Goal: Information Seeking & Learning: Learn about a topic

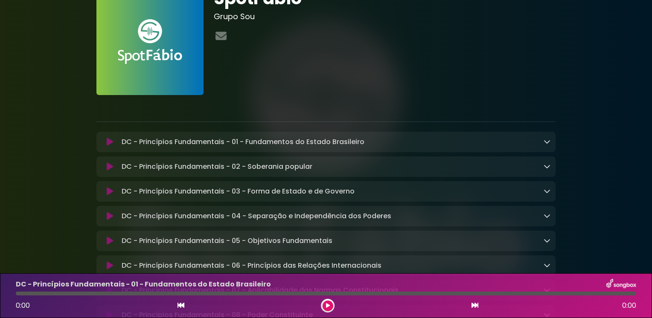
click at [109, 139] on icon at bounding box center [110, 142] width 6 height 9
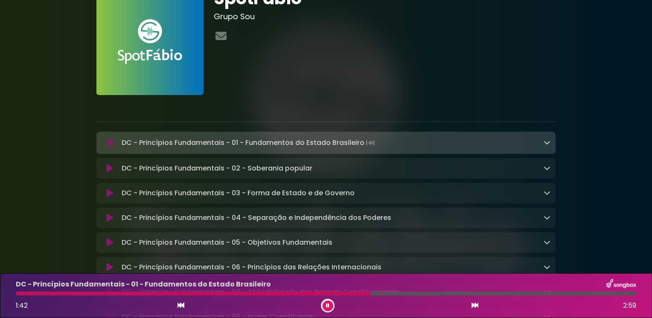
click at [548, 140] on icon at bounding box center [546, 142] width 7 height 7
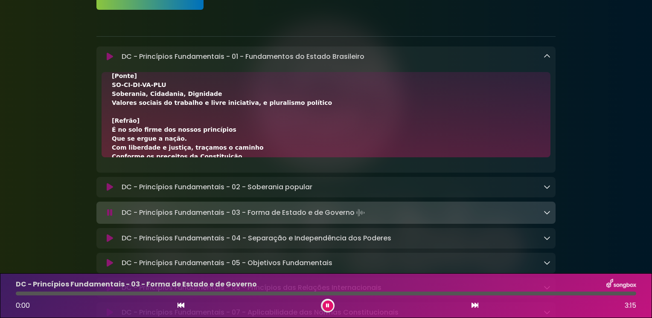
scroll to position [171, 0]
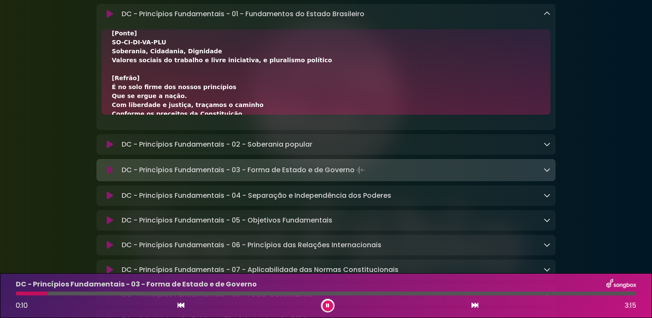
click at [543, 171] on div "DC - Princípios Fundamentais - 03 - Forma de Estado e de Governo Loading Track.…" at bounding box center [334, 170] width 432 height 12
click at [547, 171] on icon at bounding box center [546, 169] width 7 height 7
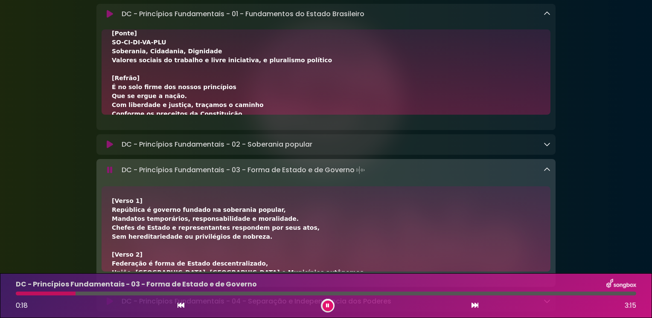
scroll to position [43, 0]
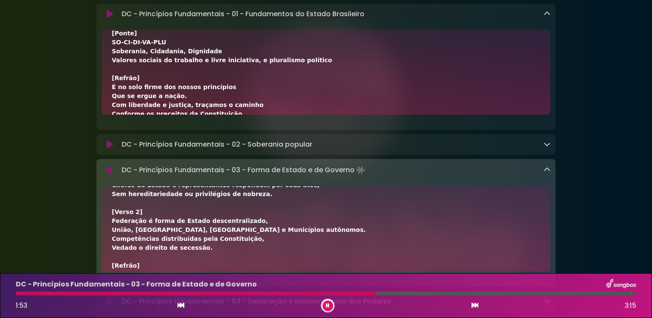
click at [548, 173] on icon at bounding box center [546, 169] width 7 height 7
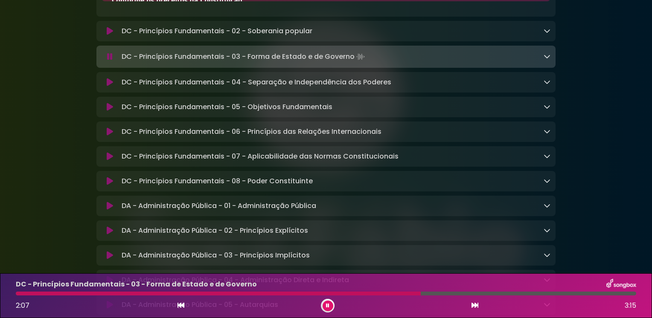
scroll to position [299, 0]
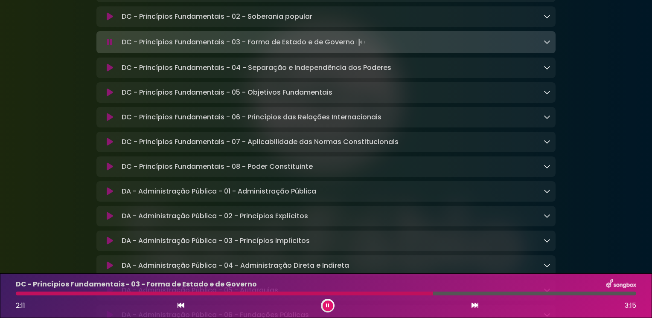
click at [105, 195] on button at bounding box center [110, 191] width 17 height 9
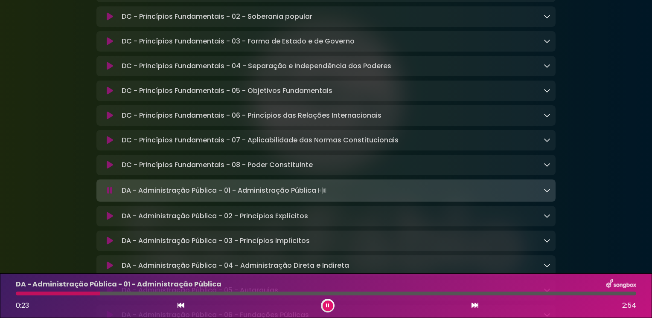
click at [545, 193] on icon at bounding box center [546, 190] width 7 height 7
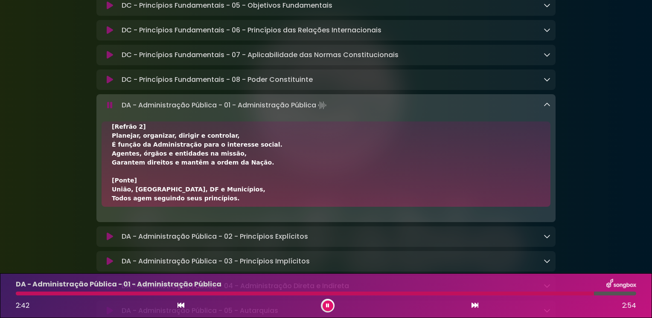
scroll to position [427, 0]
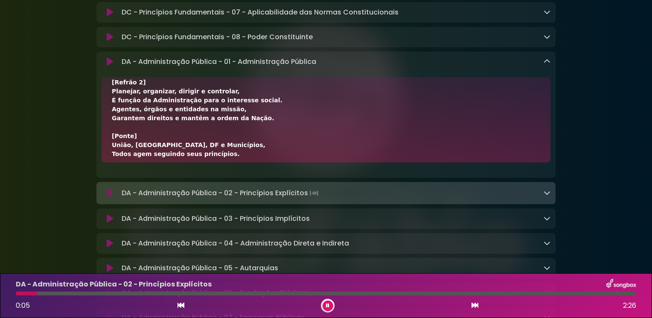
click at [549, 65] on icon at bounding box center [546, 61] width 7 height 7
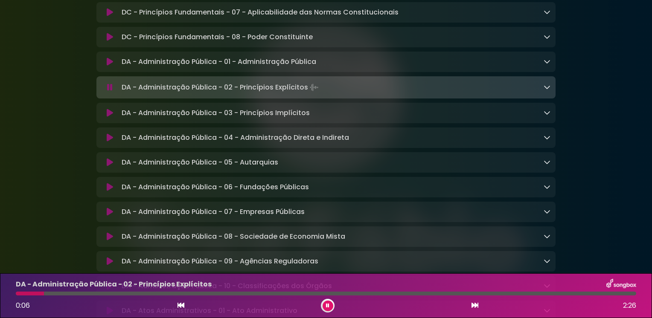
click at [546, 90] on icon at bounding box center [546, 87] width 7 height 7
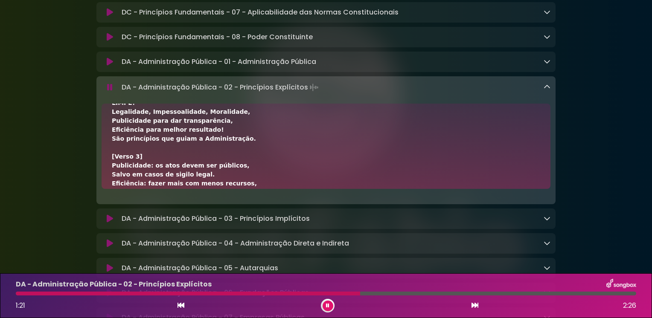
scroll to position [213, 0]
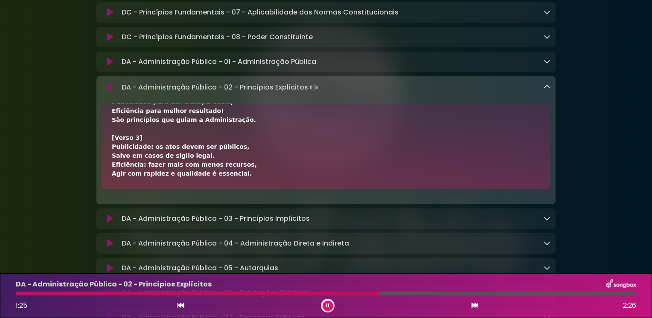
click at [549, 90] on icon at bounding box center [546, 87] width 7 height 7
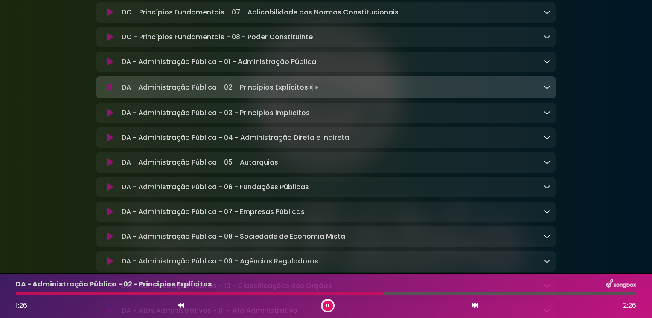
click at [548, 90] on icon at bounding box center [546, 87] width 7 height 7
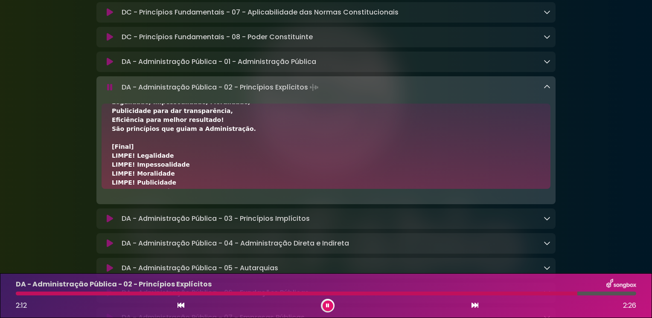
scroll to position [338, 0]
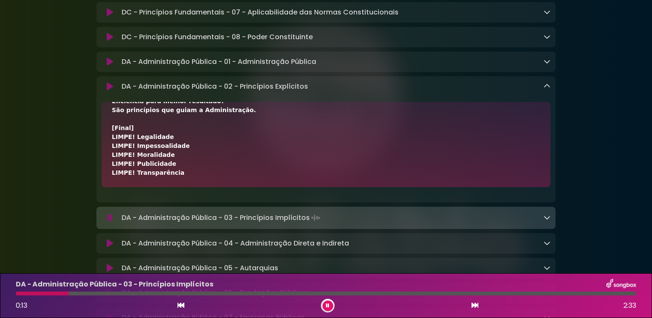
click at [551, 224] on div "DA - Administração Pública - 03 - Princípios Implícitos Loading Track..." at bounding box center [325, 218] width 459 height 12
click at [548, 219] on icon at bounding box center [546, 217] width 7 height 7
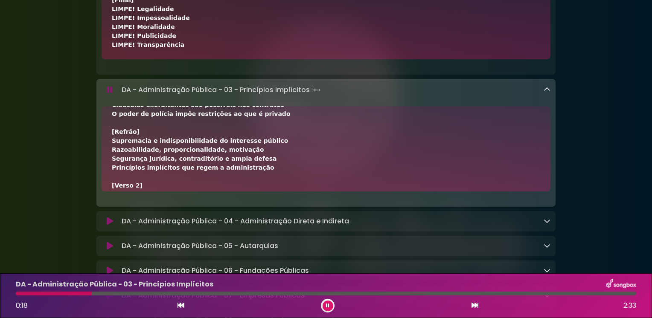
scroll to position [0, 0]
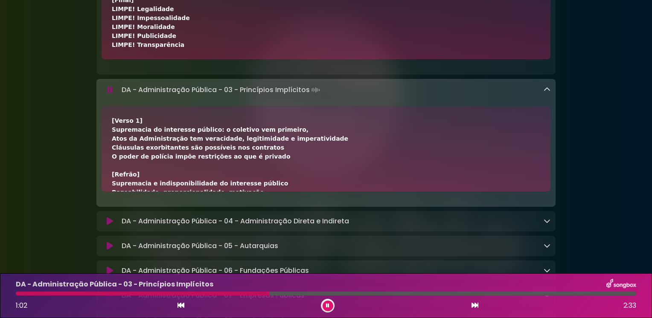
click at [328, 147] on div "[Verso 1] Supremacia do interesse público: o coletivo vem primeiro, Atos da Adm…" at bounding box center [326, 273] width 428 height 314
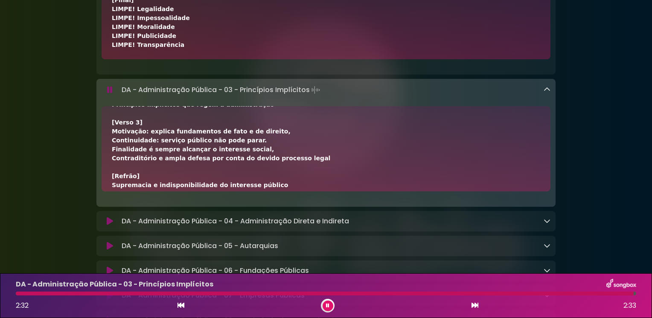
scroll to position [249, 0]
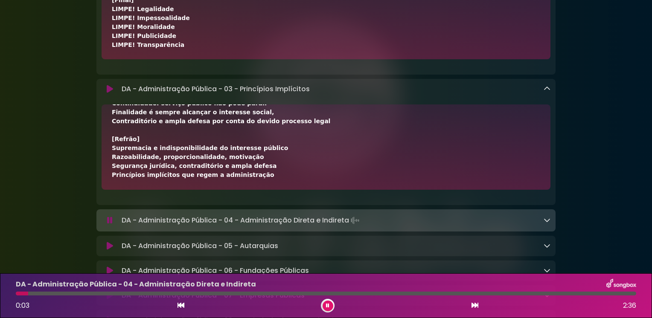
click at [547, 223] on icon at bounding box center [546, 220] width 7 height 7
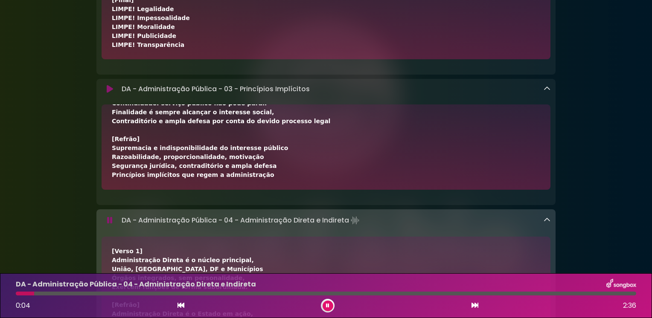
click at [546, 89] on icon at bounding box center [546, 88] width 7 height 7
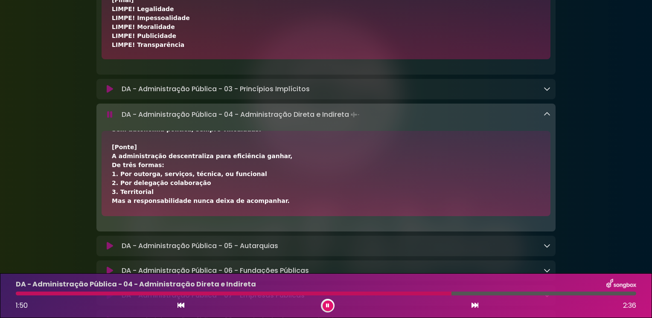
scroll to position [256, 0]
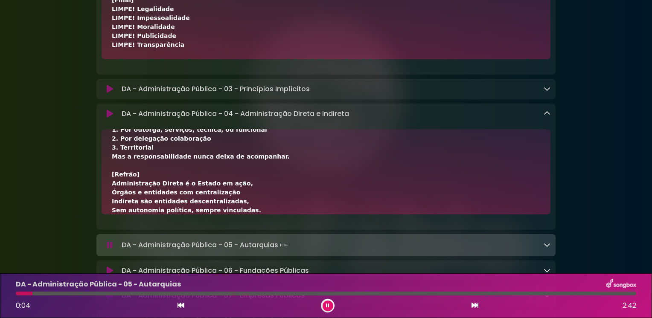
click at [547, 117] on icon at bounding box center [546, 113] width 7 height 7
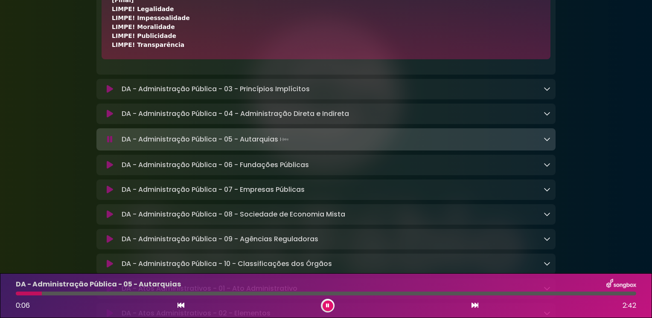
click at [547, 142] on icon at bounding box center [546, 139] width 7 height 7
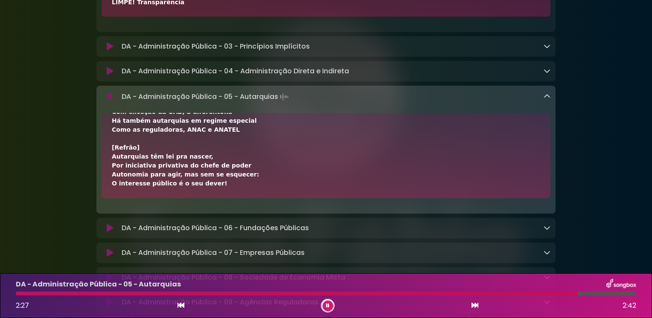
scroll to position [215, 0]
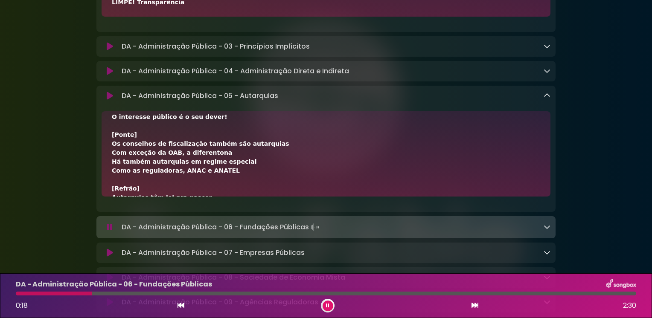
click at [548, 99] on icon at bounding box center [546, 95] width 7 height 7
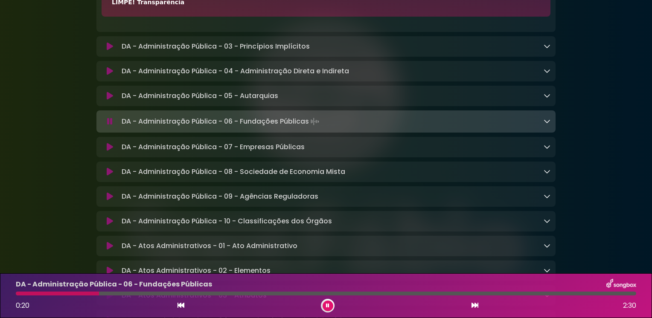
click at [546, 126] on link at bounding box center [546, 121] width 7 height 10
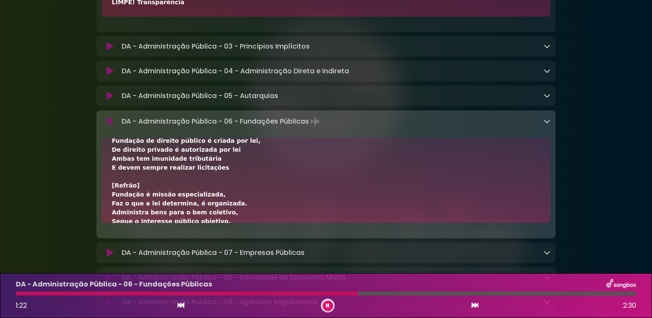
scroll to position [171, 0]
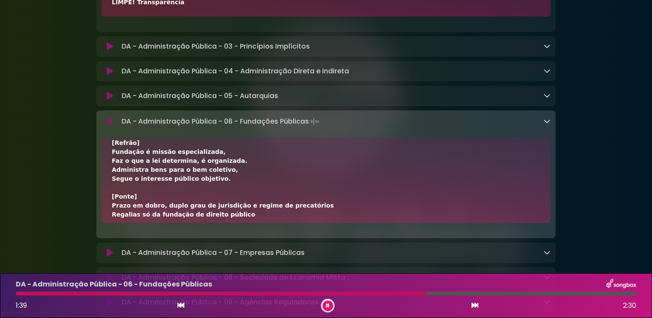
click at [109, 126] on icon at bounding box center [110, 121] width 6 height 9
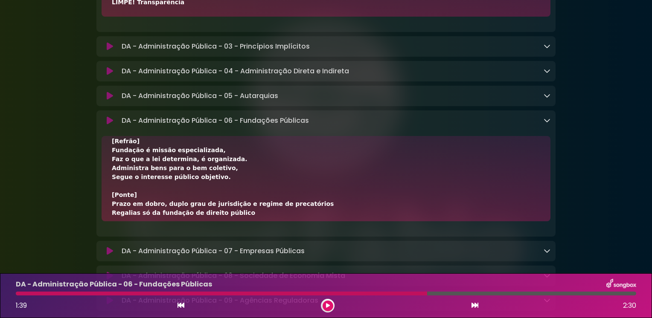
click at [324, 308] on button at bounding box center [328, 306] width 11 height 11
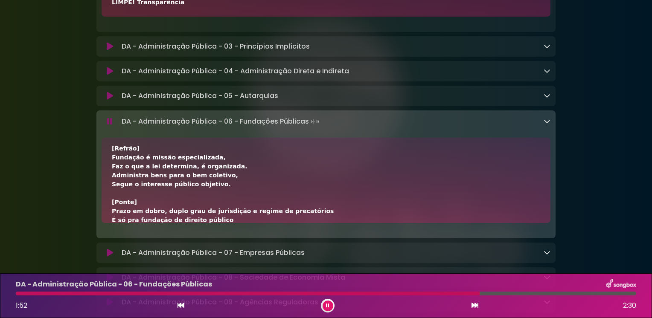
scroll to position [266, 0]
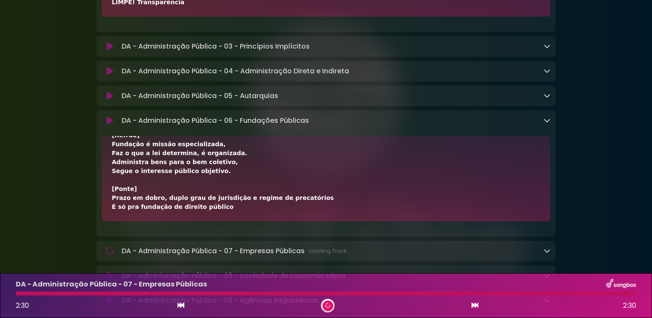
click at [545, 124] on icon at bounding box center [546, 120] width 7 height 7
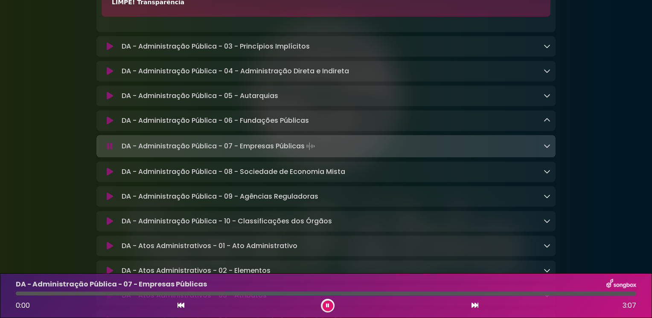
click at [548, 149] on icon at bounding box center [546, 145] width 7 height 7
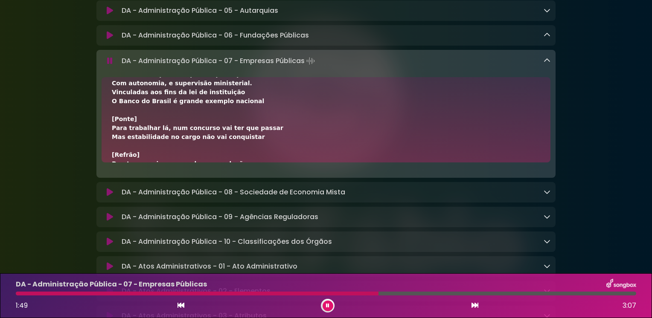
scroll to position [230, 0]
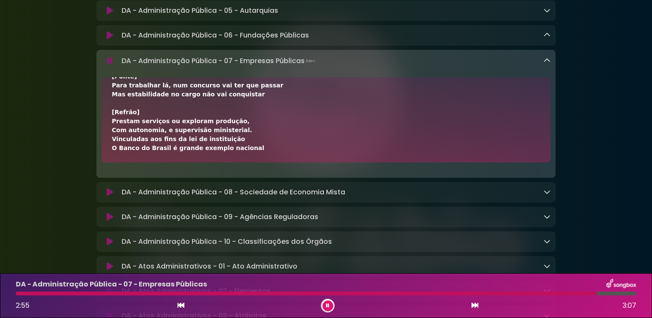
click at [548, 64] on icon at bounding box center [546, 60] width 7 height 7
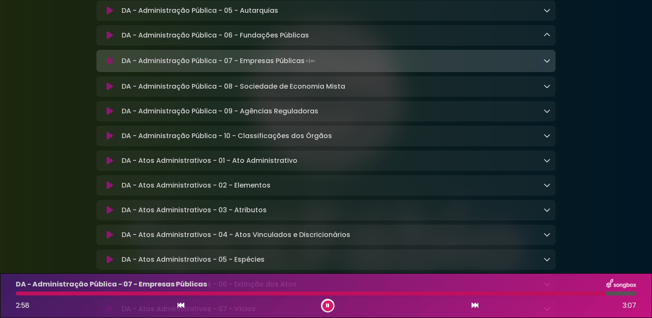
click at [545, 90] on icon at bounding box center [546, 86] width 7 height 7
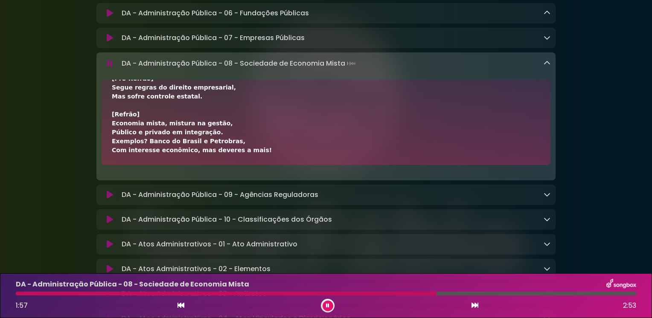
scroll to position [725, 0]
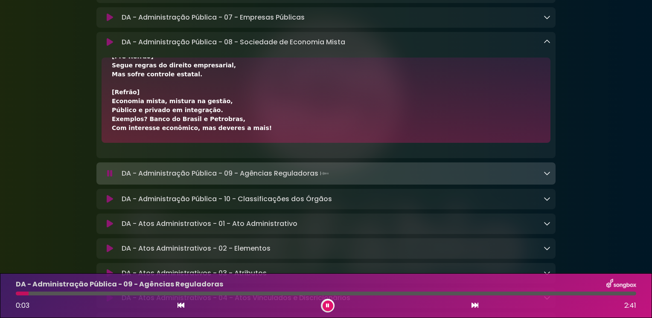
drag, startPoint x: 548, startPoint y: 49, endPoint x: 532, endPoint y: 78, distance: 33.6
click at [548, 45] on icon at bounding box center [546, 41] width 7 height 7
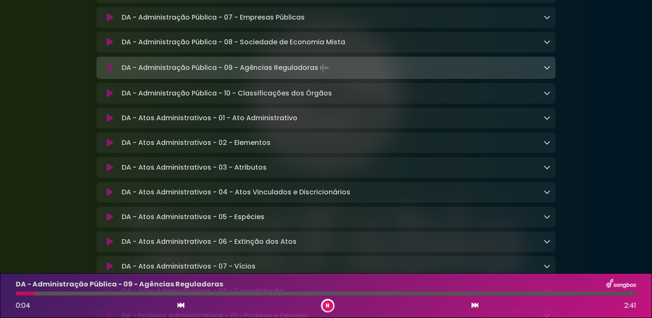
click at [547, 71] on icon at bounding box center [546, 67] width 7 height 7
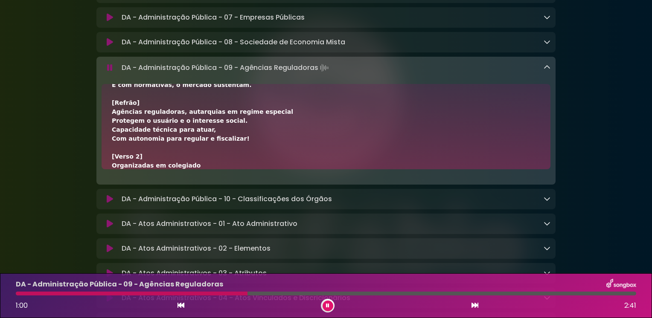
scroll to position [128, 0]
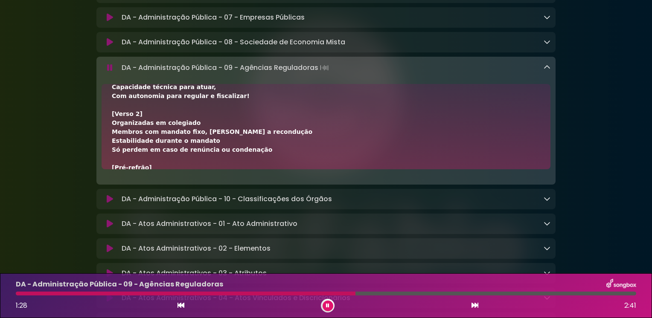
click at [550, 202] on icon at bounding box center [546, 198] width 7 height 7
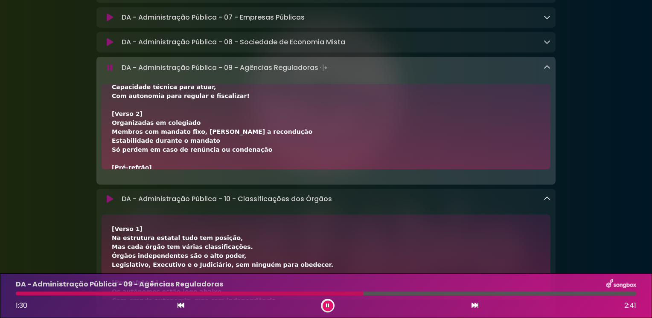
scroll to position [768, 0]
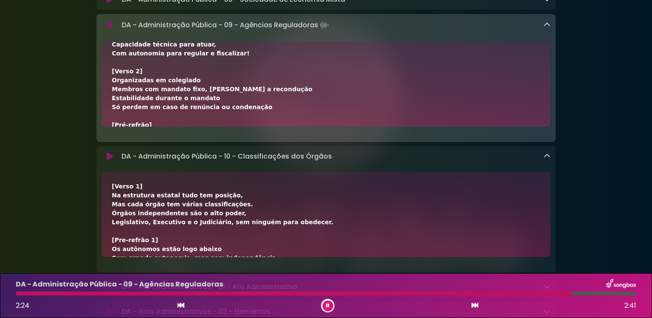
click at [547, 28] on icon at bounding box center [546, 24] width 7 height 7
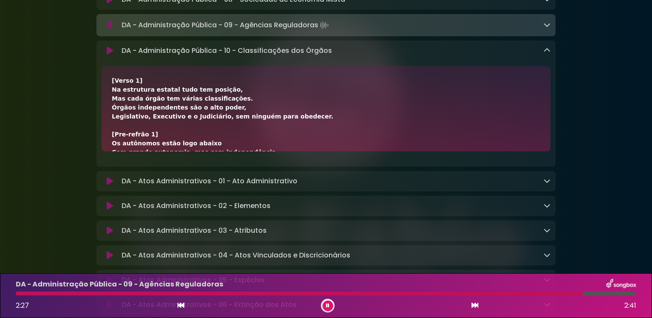
click at [549, 184] on icon at bounding box center [546, 180] width 7 height 7
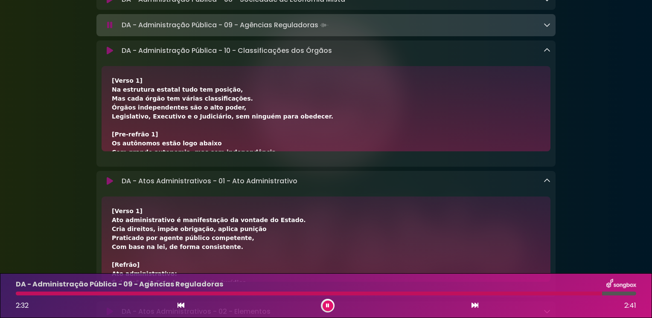
click at [548, 184] on icon at bounding box center [546, 180] width 7 height 7
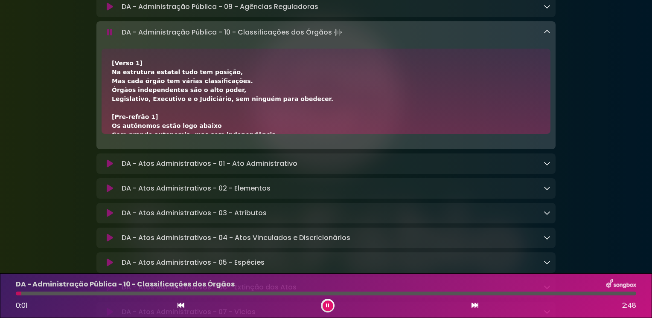
scroll to position [766, 0]
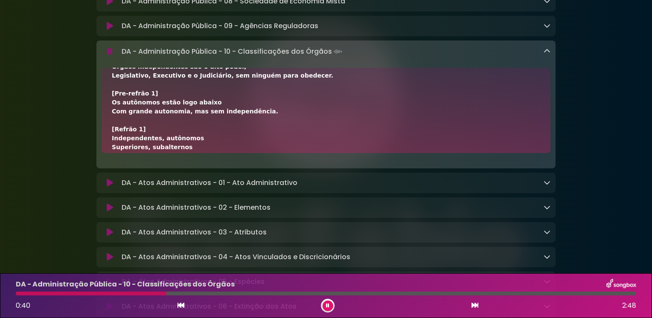
scroll to position [85, 0]
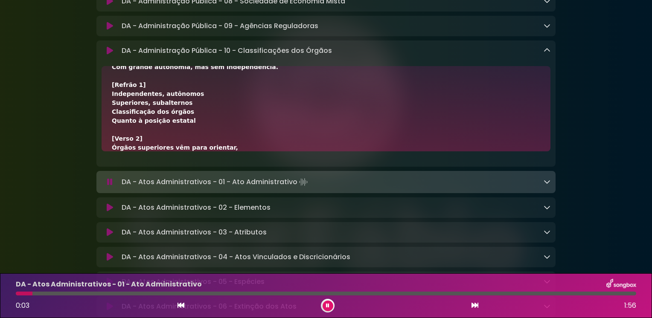
click at [548, 54] on icon at bounding box center [546, 50] width 7 height 7
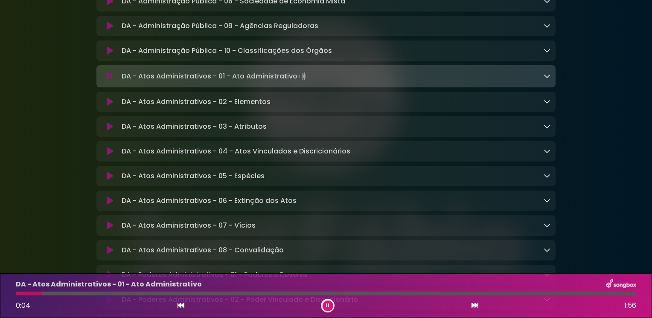
click at [548, 81] on link at bounding box center [546, 76] width 7 height 10
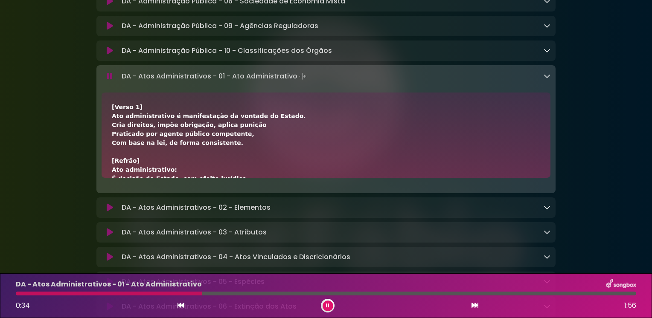
scroll to position [43, 0]
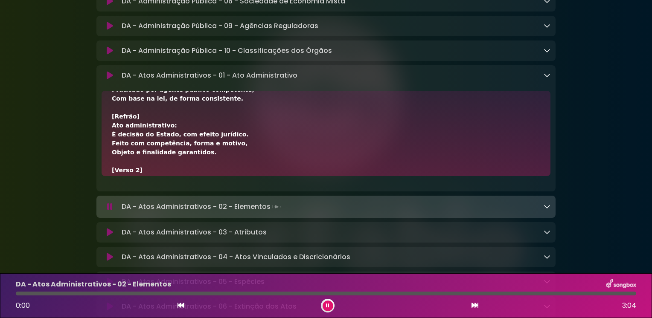
click at [545, 78] on icon at bounding box center [546, 75] width 7 height 7
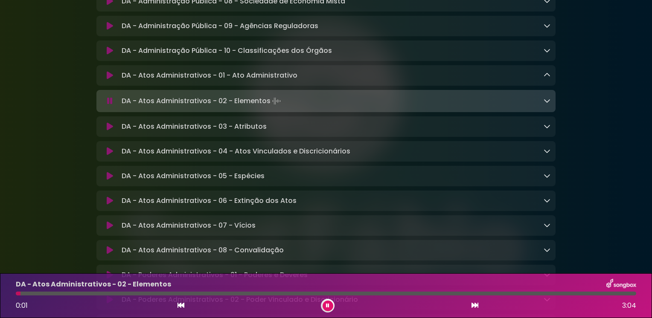
click at [546, 104] on icon at bounding box center [546, 100] width 7 height 7
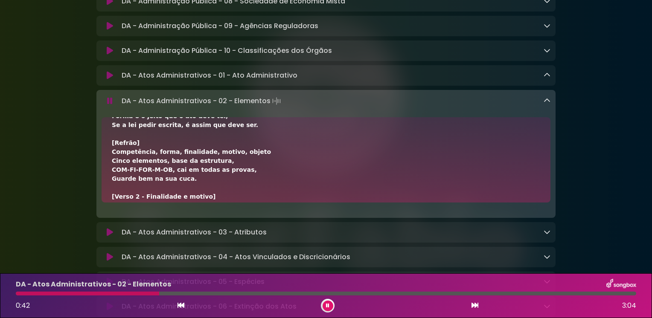
scroll to position [85, 0]
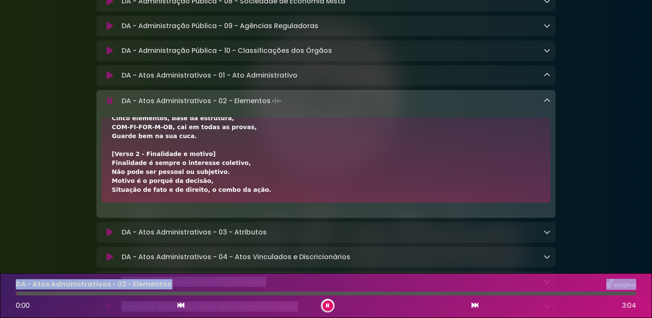
drag, startPoint x: 208, startPoint y: 293, endPoint x: -2, endPoint y: 294, distance: 209.9
click at [0, 294] on html "× SpotFábio Grupo Sou ×" at bounding box center [326, 159] width 652 height 318
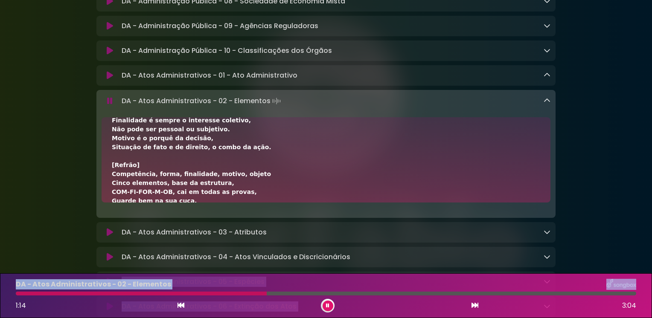
scroll to position [171, 0]
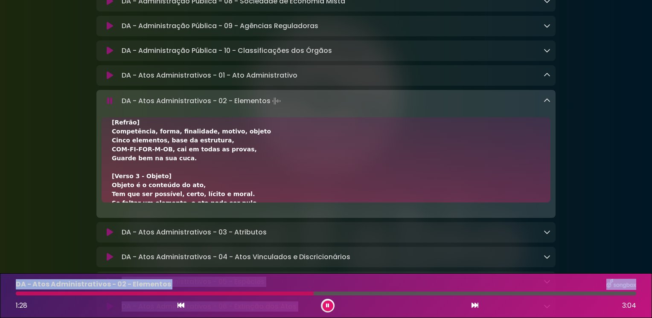
click at [325, 305] on button at bounding box center [328, 306] width 11 height 11
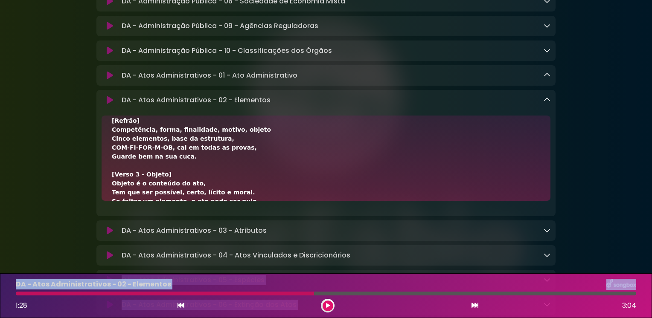
click at [328, 306] on icon at bounding box center [327, 306] width 5 height 6
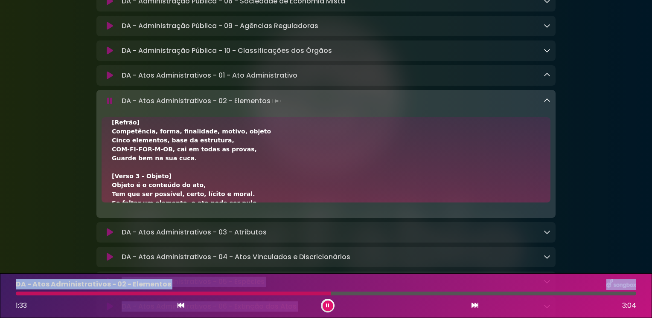
scroll to position [213, 0]
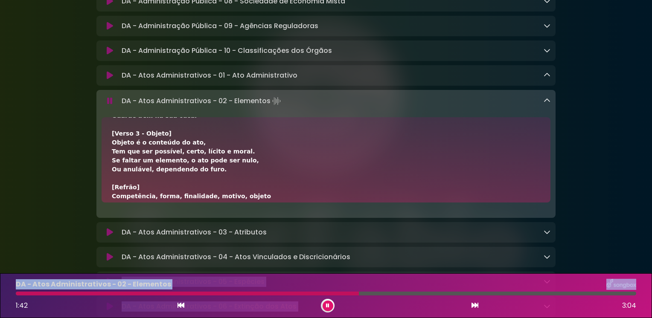
click at [329, 306] on button at bounding box center [328, 306] width 11 height 11
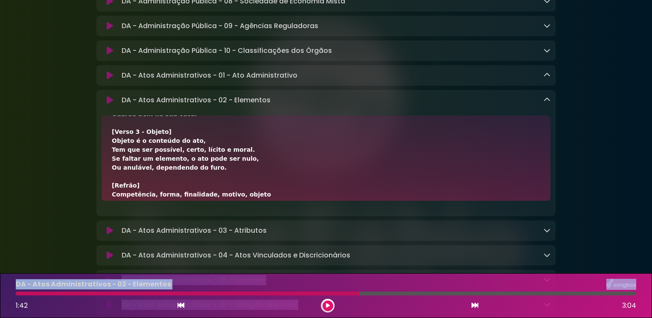
click at [328, 304] on icon at bounding box center [327, 306] width 4 height 6
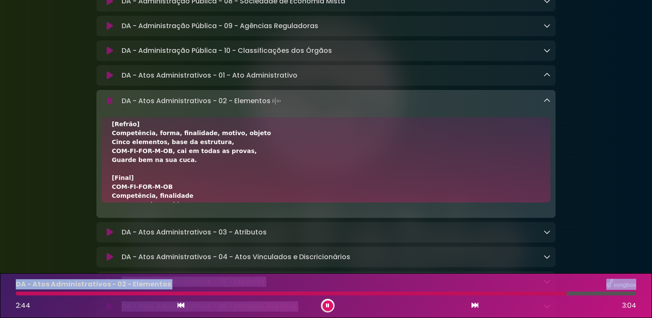
scroll to position [401, 0]
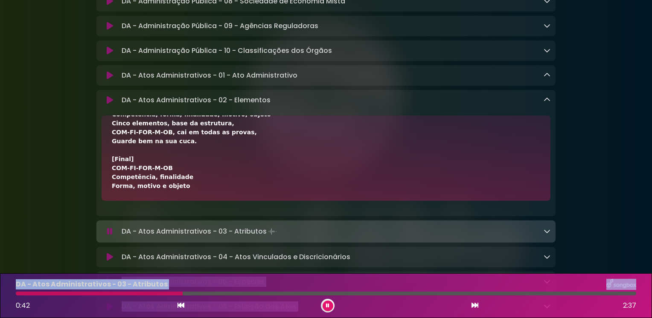
click at [546, 103] on icon at bounding box center [546, 99] width 7 height 7
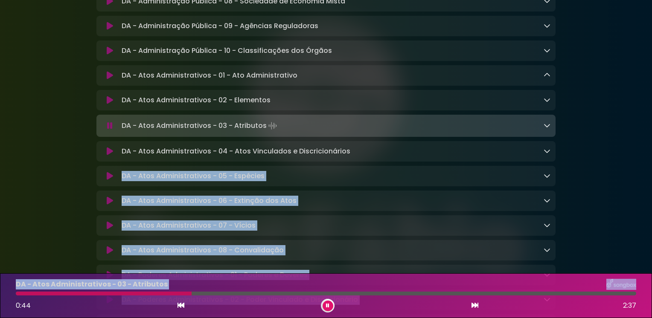
click at [546, 129] on icon at bounding box center [546, 125] width 7 height 7
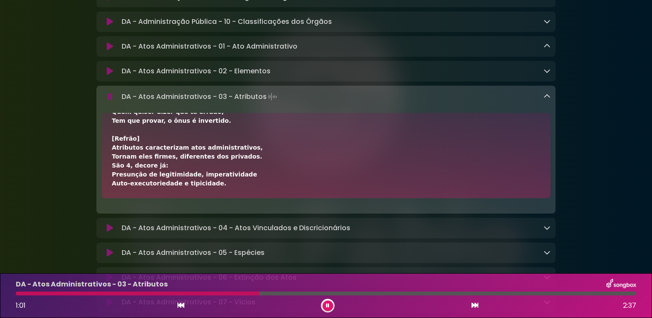
scroll to position [809, 0]
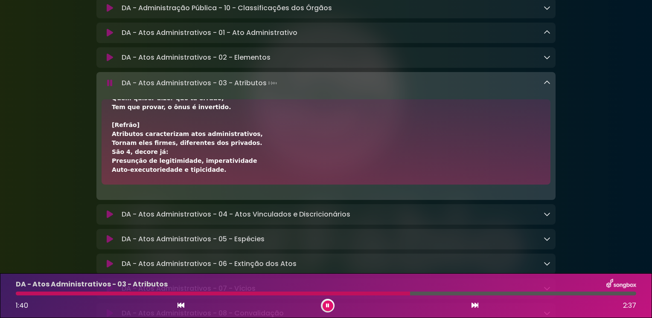
click at [330, 307] on button at bounding box center [328, 306] width 11 height 11
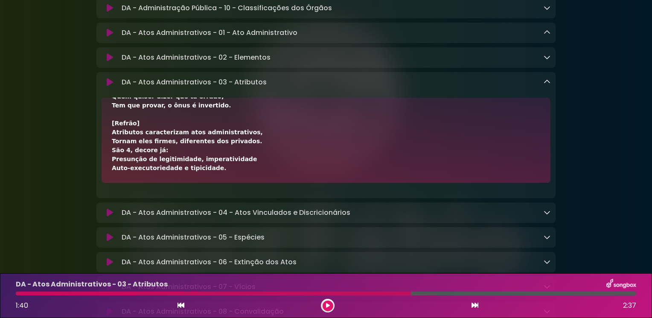
click at [330, 307] on button at bounding box center [328, 306] width 11 height 11
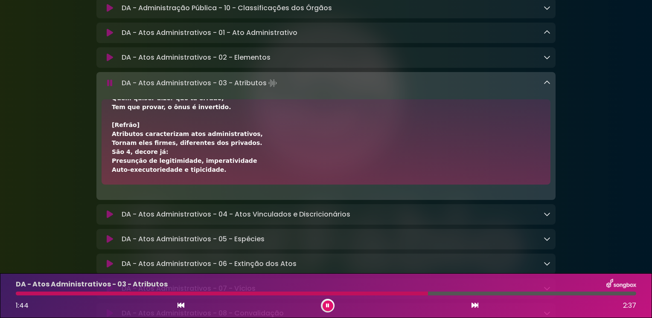
click at [546, 218] on icon at bounding box center [546, 214] width 7 height 7
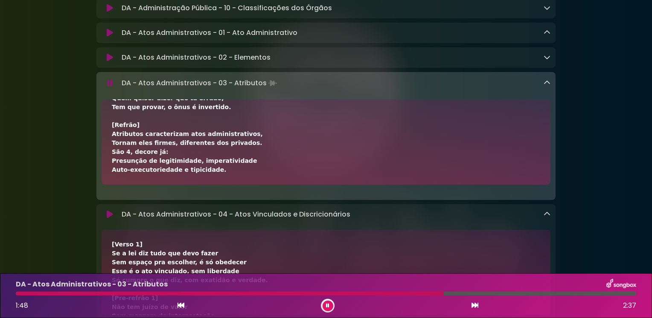
click at [107, 219] on icon at bounding box center [110, 214] width 6 height 9
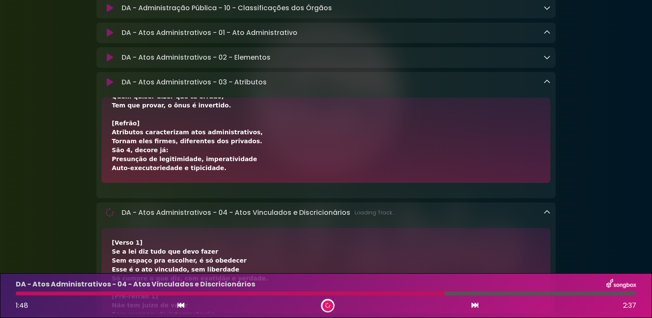
click at [545, 85] on icon at bounding box center [546, 81] width 7 height 7
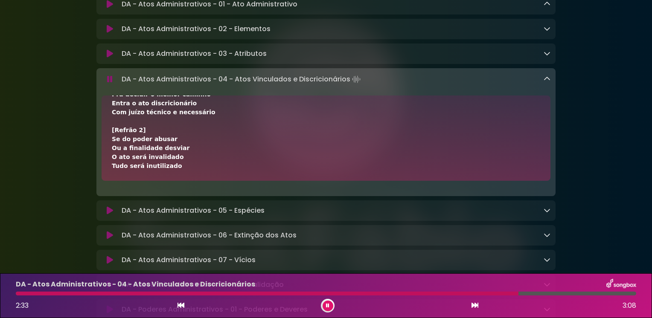
scroll to position [851, 0]
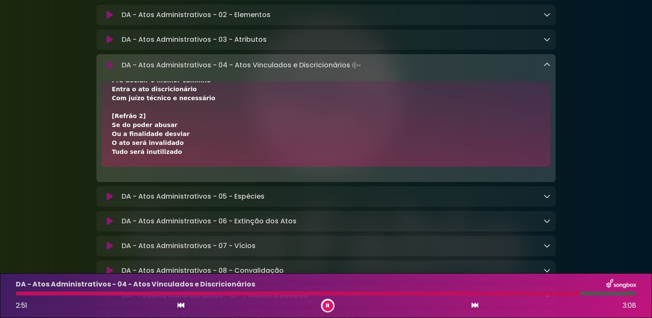
click at [548, 68] on icon at bounding box center [546, 64] width 7 height 7
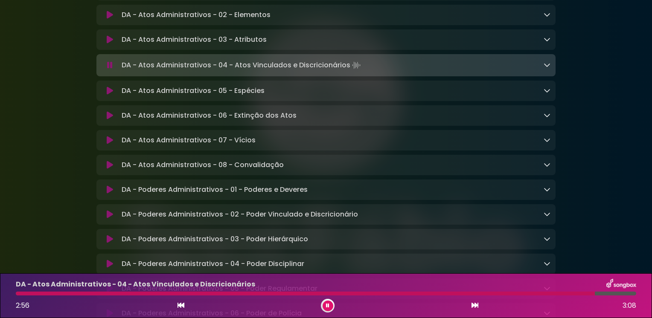
click at [548, 96] on link at bounding box center [546, 91] width 7 height 10
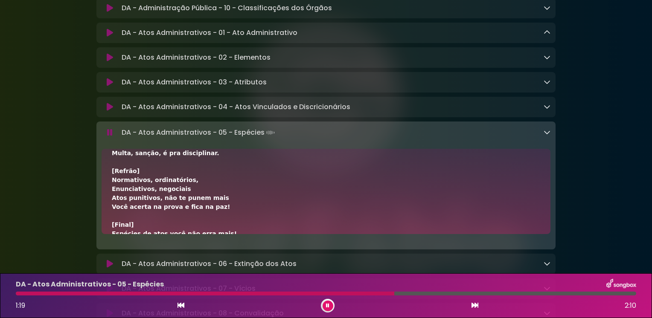
scroll to position [278, 0]
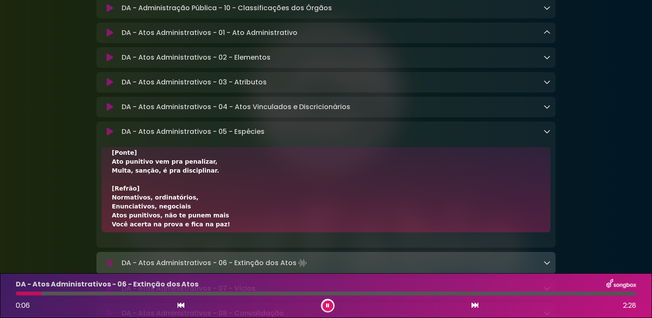
click at [539, 137] on div "DA - Atos Administrativos - 05 - Espécies Loading Track..." at bounding box center [334, 132] width 432 height 10
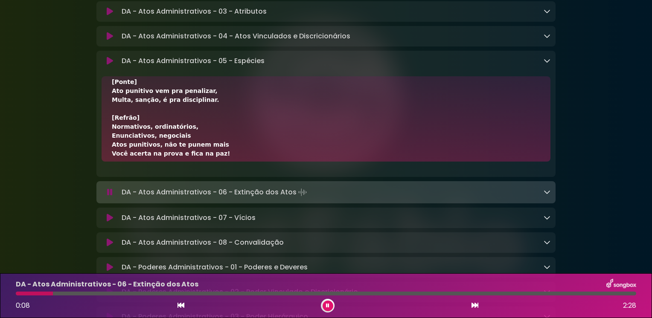
scroll to position [894, 0]
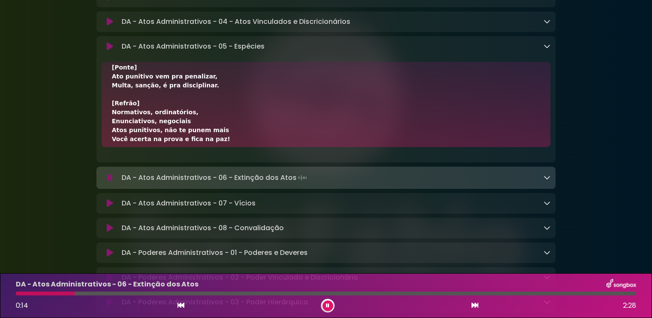
click at [538, 177] on div "DA - Atos Administrativos - 06 - Extinção dos Atos Loading Track..." at bounding box center [325, 178] width 459 height 22
click at [546, 181] on icon at bounding box center [546, 177] width 7 height 7
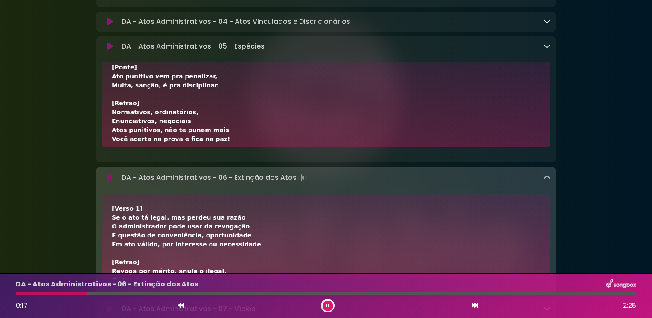
click at [551, 52] on div "DA - Atos Administrativos - 05 - Espécies Loading Track..." at bounding box center [325, 46] width 459 height 10
click at [549, 49] on icon at bounding box center [546, 46] width 7 height 7
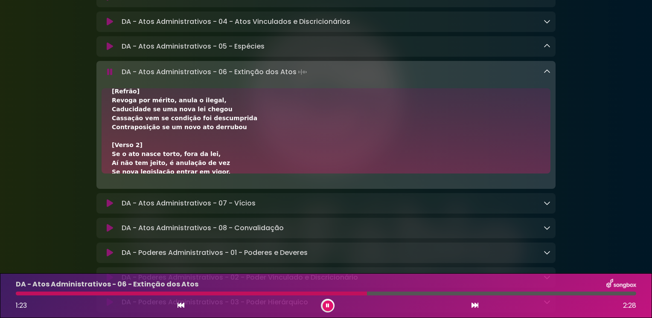
scroll to position [85, 0]
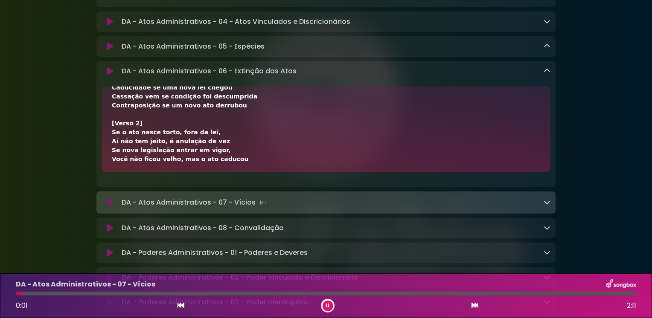
click at [547, 74] on icon at bounding box center [546, 70] width 7 height 7
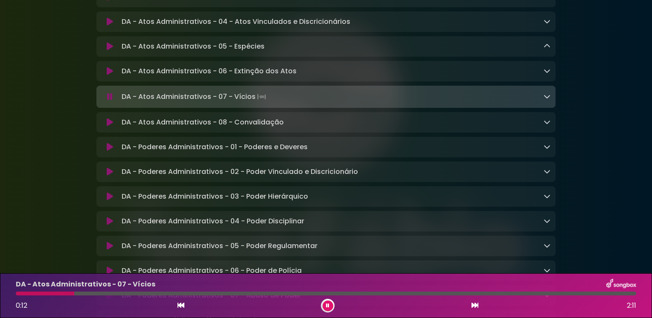
click at [551, 103] on div "DA - Atos Administrativos - 07 - Vícios Loading Track..." at bounding box center [325, 97] width 459 height 12
click at [545, 100] on icon at bounding box center [546, 96] width 7 height 7
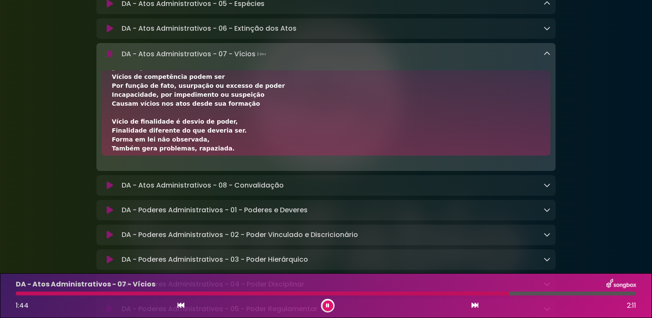
scroll to position [0, 0]
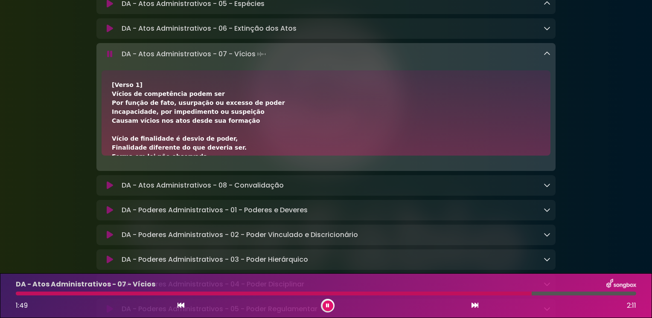
click at [548, 189] on icon at bounding box center [546, 185] width 7 height 7
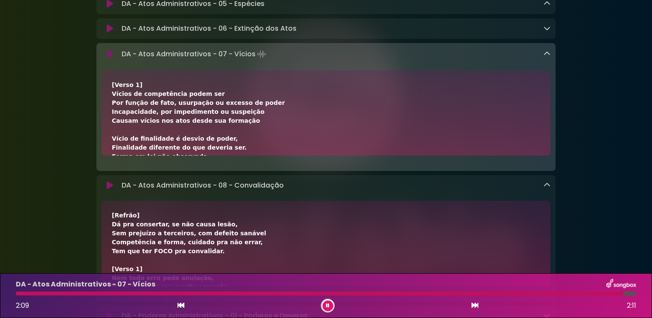
click at [548, 57] on icon at bounding box center [546, 53] width 7 height 7
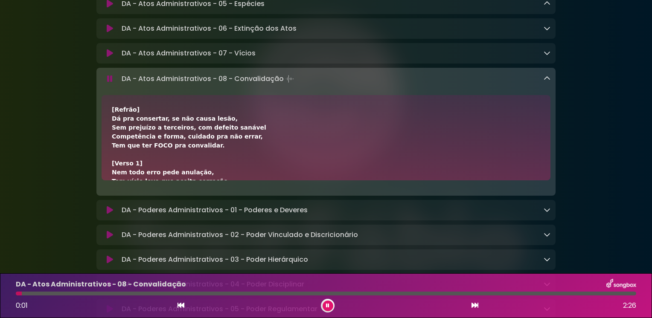
click at [323, 306] on button at bounding box center [328, 306] width 11 height 11
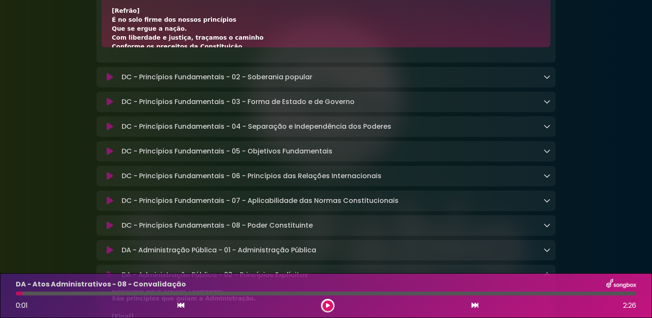
scroll to position [382, 0]
